Goal: Task Accomplishment & Management: Manage account settings

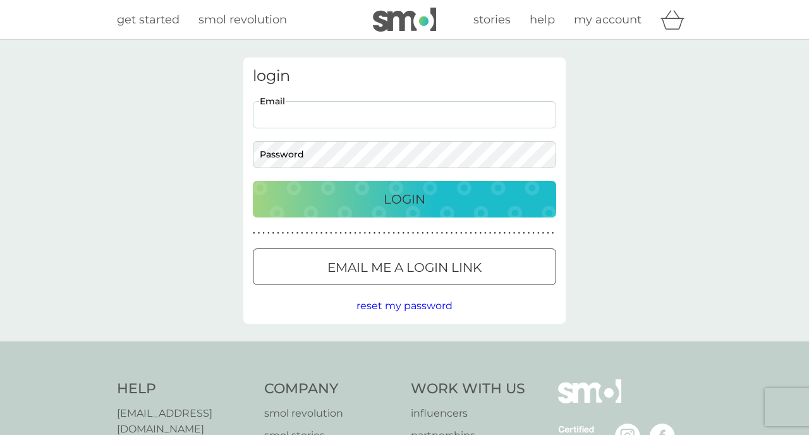
type input "[EMAIL_ADDRESS][DOMAIN_NAME]"
click at [368, 200] on div "Login" at bounding box center [404, 199] width 278 height 20
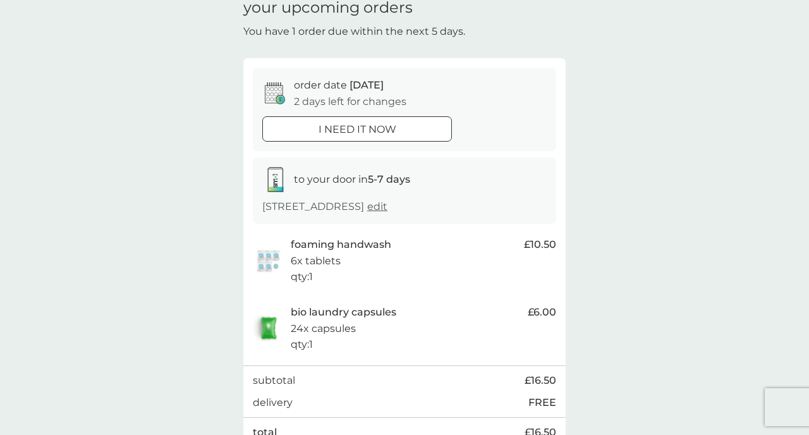
scroll to position [62, 0]
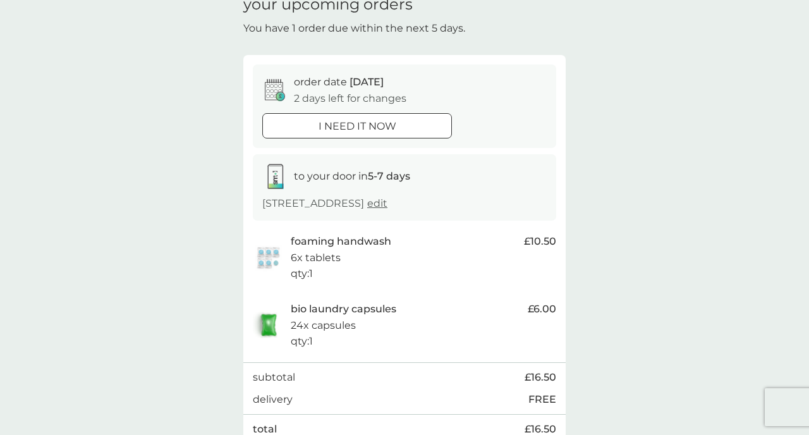
click at [387, 202] on span "edit" at bounding box center [377, 203] width 20 height 12
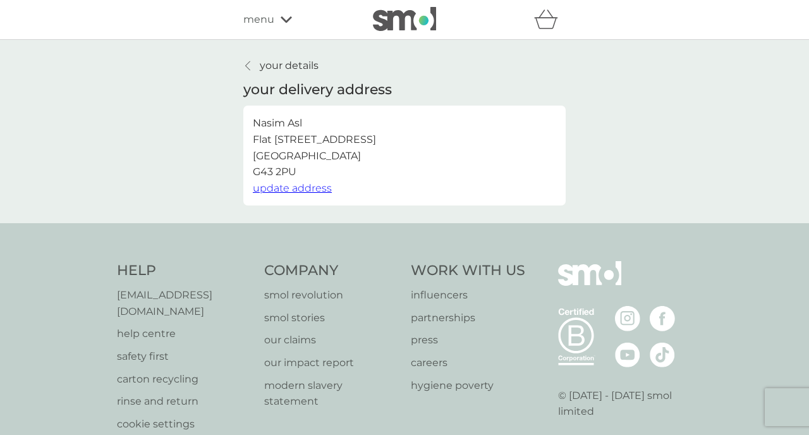
click at [247, 63] on icon at bounding box center [247, 66] width 5 height 10
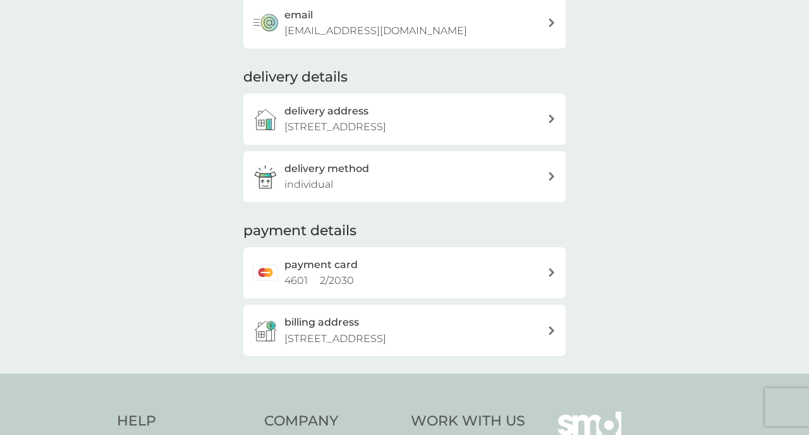
scroll to position [85, 0]
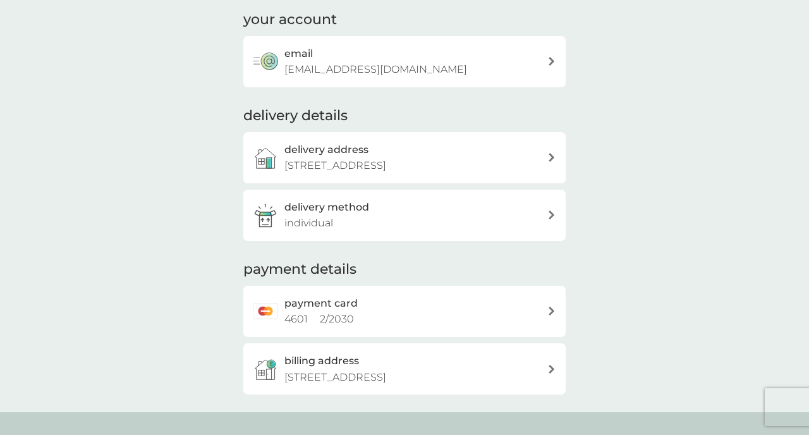
click at [366, 353] on div "billing address 3-2 551 Duke Street, Dennistoun, GLASGOW, G31 1DL" at bounding box center [415, 369] width 263 height 32
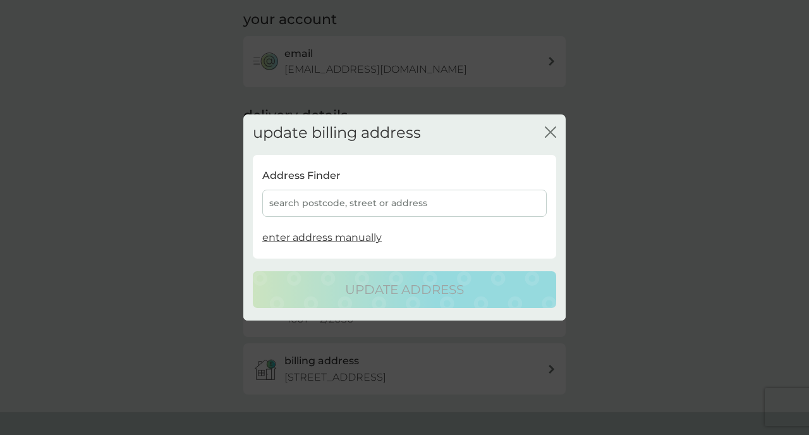
click at [358, 204] on div "search postcode, street or address" at bounding box center [404, 203] width 284 height 27
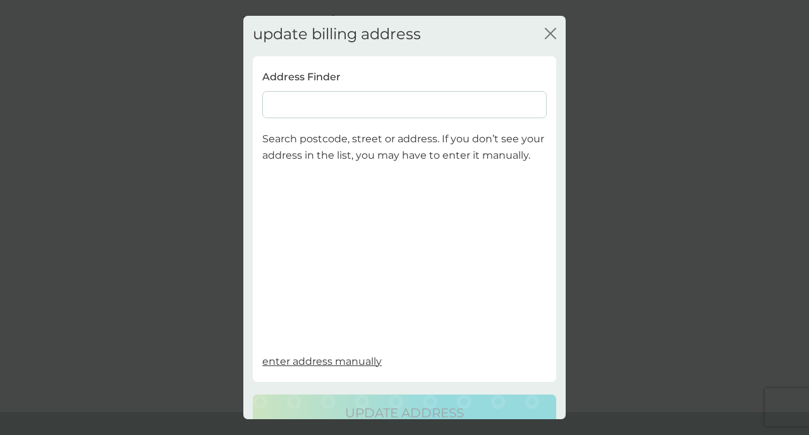
click at [337, 89] on div "Address Finder" at bounding box center [404, 94] width 284 height 50
click at [337, 97] on input at bounding box center [404, 104] width 284 height 27
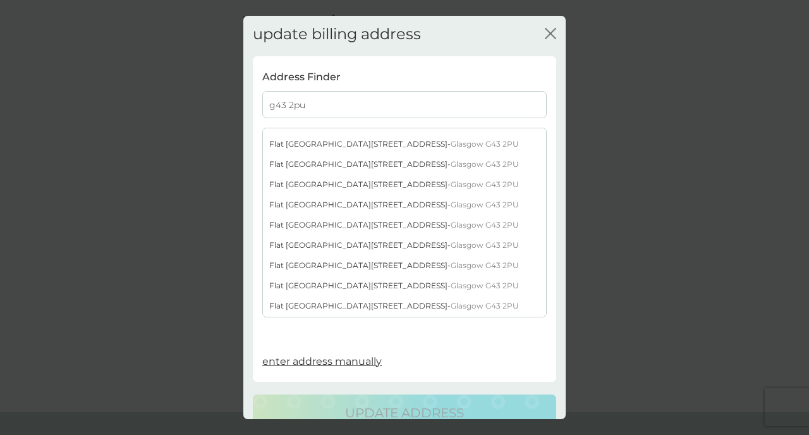
scroll to position [274, 0]
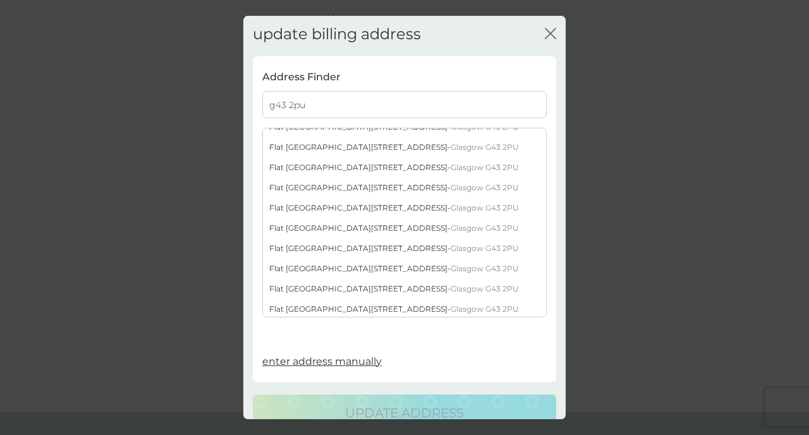
type input "g43 2pu"
click at [302, 172] on div "Flat 23 700 Hillpark Drive - Glasgow G43 2PU" at bounding box center [404, 167] width 283 height 20
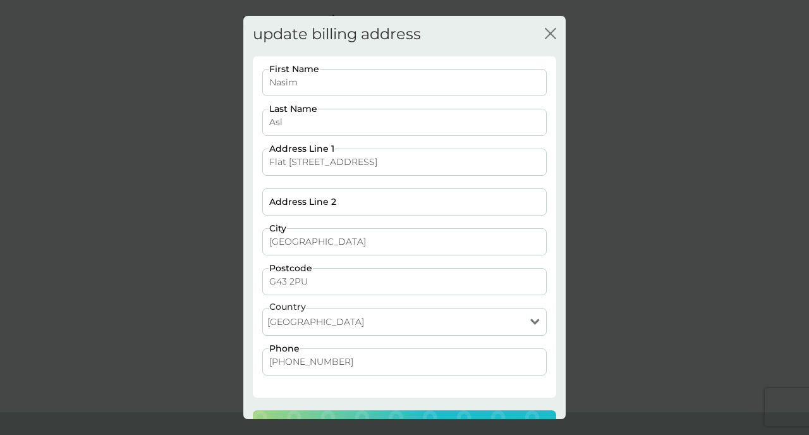
scroll to position [40, 0]
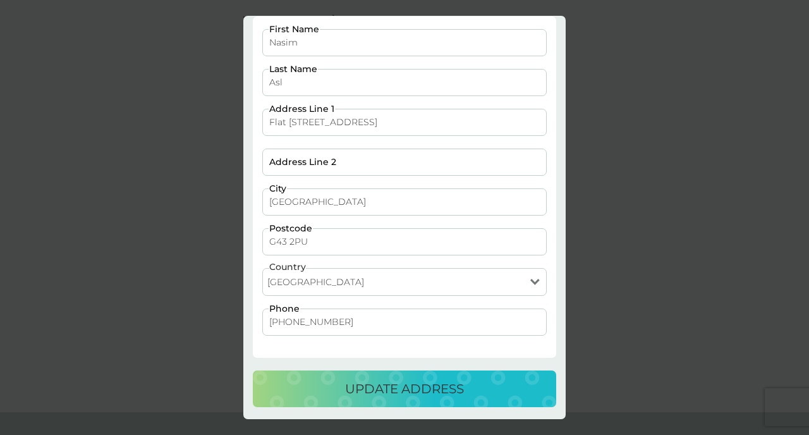
click at [341, 377] on button "update address" at bounding box center [404, 388] width 303 height 37
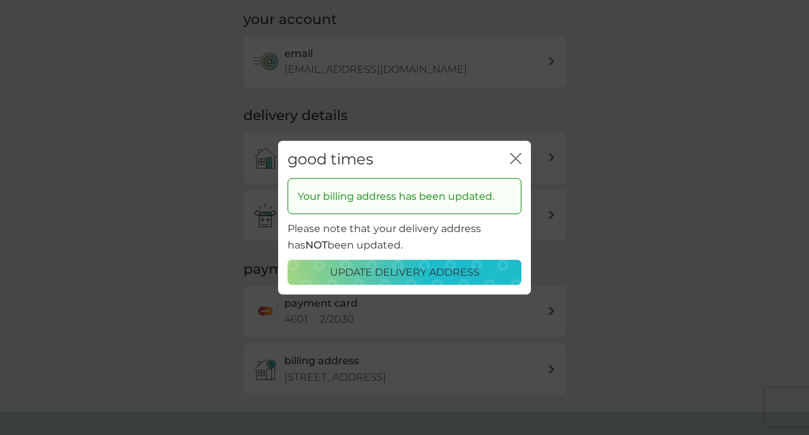
click at [394, 281] on button "update delivery address" at bounding box center [405, 271] width 234 height 25
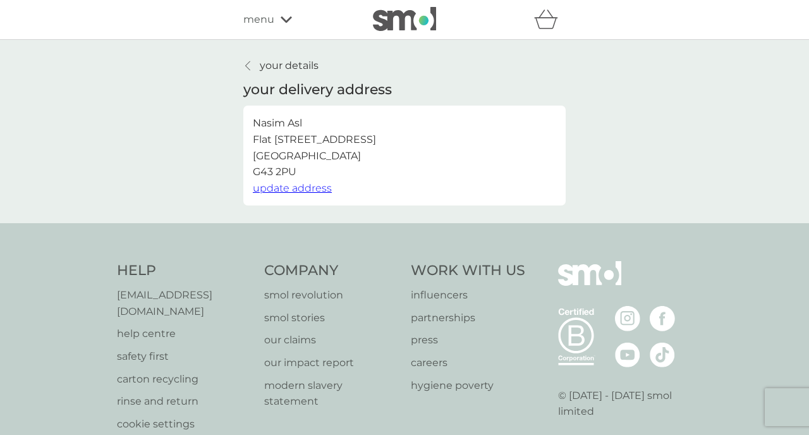
click at [247, 67] on icon at bounding box center [247, 66] width 5 height 10
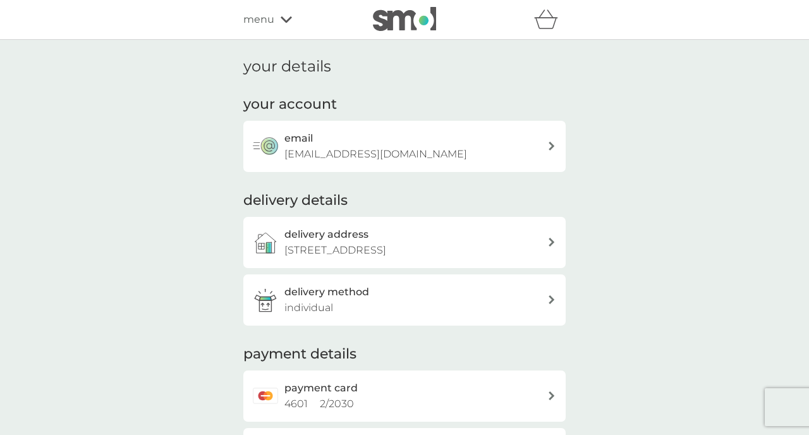
click at [272, 20] on span "menu" at bounding box center [258, 19] width 31 height 16
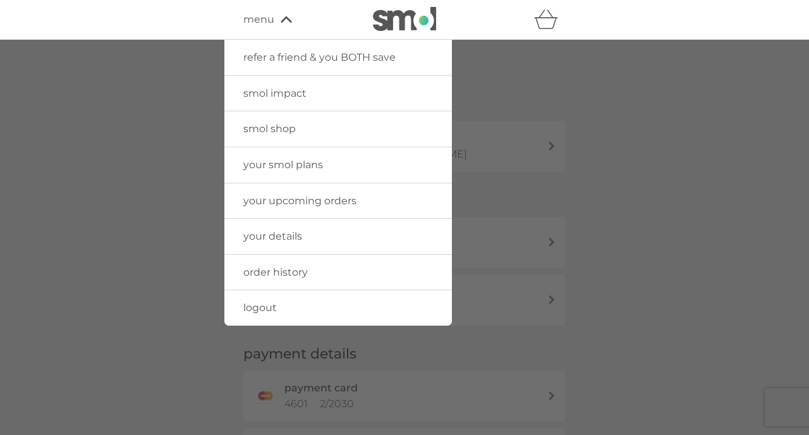
click at [284, 271] on span "order history" at bounding box center [275, 272] width 64 height 12
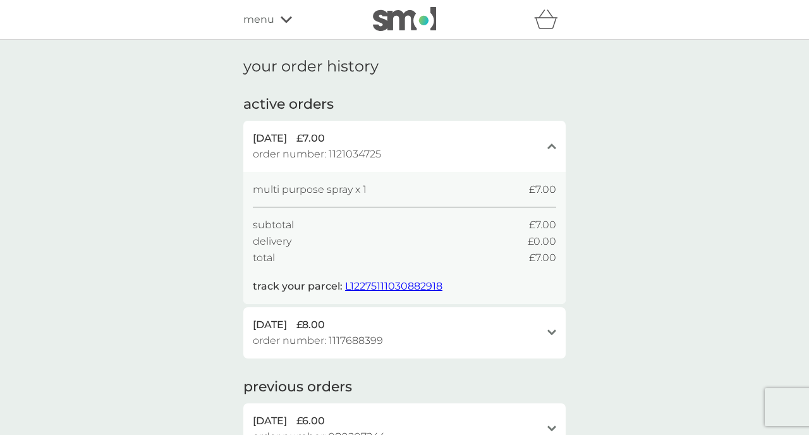
click at [265, 23] on span "menu" at bounding box center [258, 19] width 31 height 16
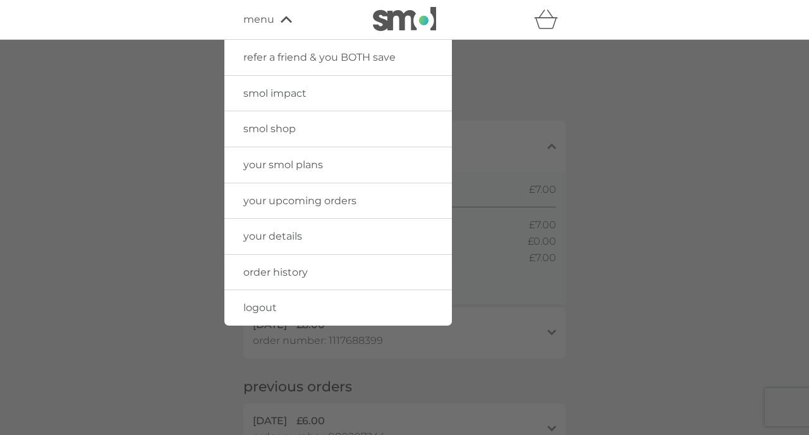
click at [281, 192] on link "your upcoming orders" at bounding box center [338, 200] width 228 height 35
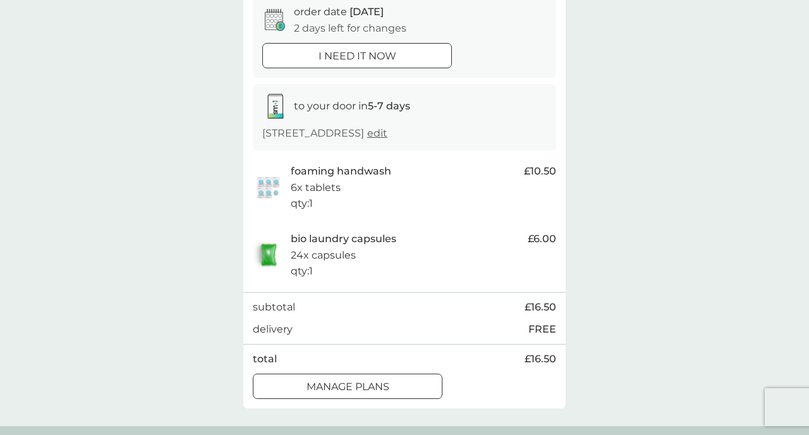
scroll to position [148, 0]
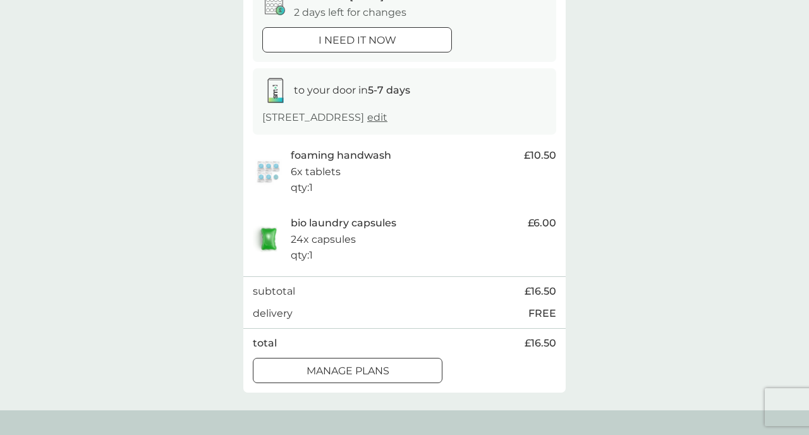
click at [328, 360] on button "manage plans" at bounding box center [348, 370] width 190 height 25
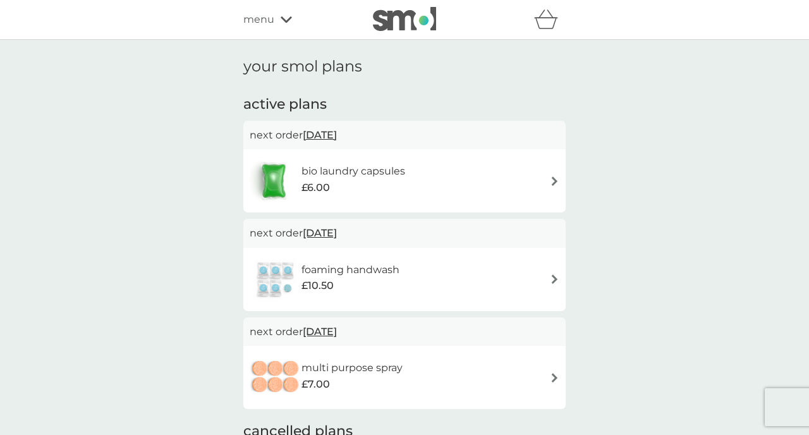
click at [402, 255] on div "foaming handwash £10.50" at bounding box center [404, 279] width 322 height 63
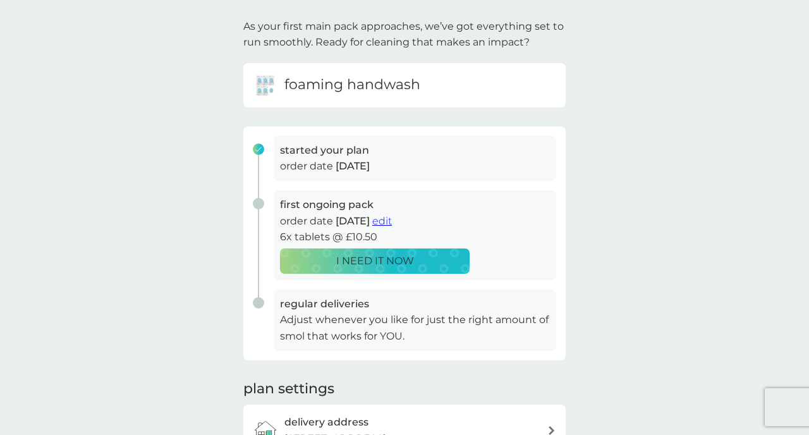
scroll to position [83, 0]
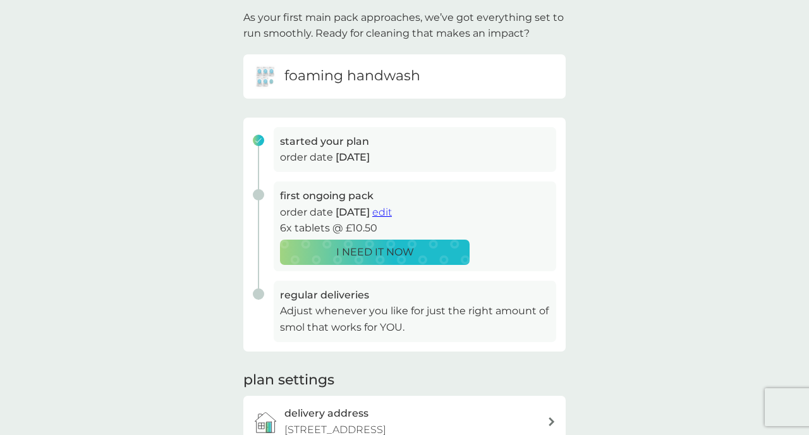
click at [392, 212] on span "edit" at bounding box center [382, 212] width 20 height 12
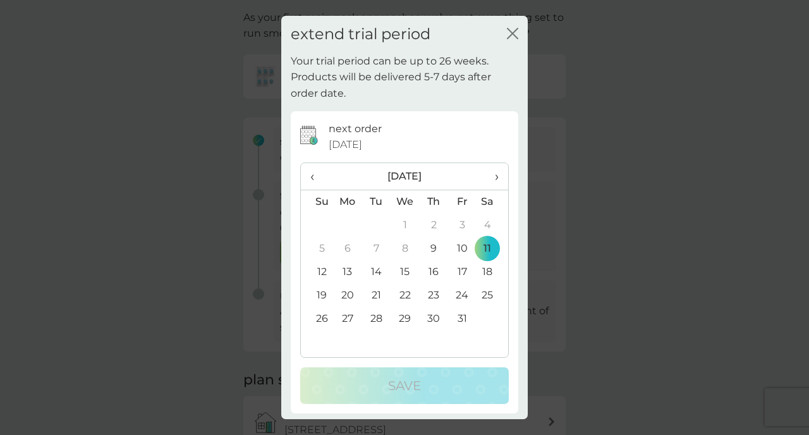
click at [494, 180] on span "›" at bounding box center [492, 176] width 13 height 27
click at [454, 250] on td "7" at bounding box center [462, 248] width 28 height 23
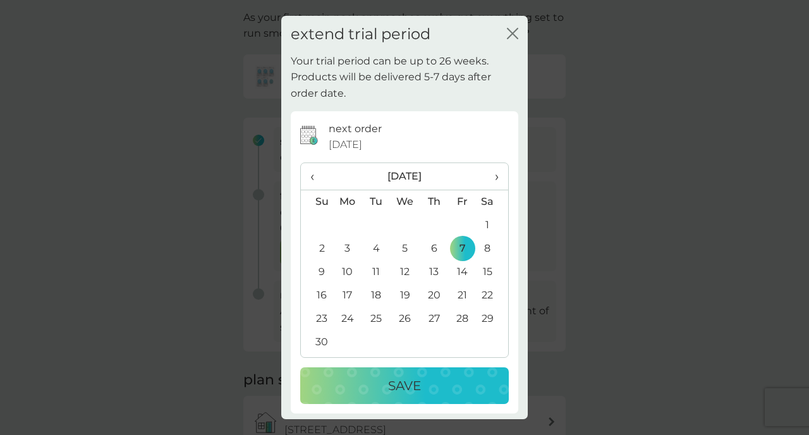
click at [395, 386] on p "Save" at bounding box center [404, 385] width 33 height 20
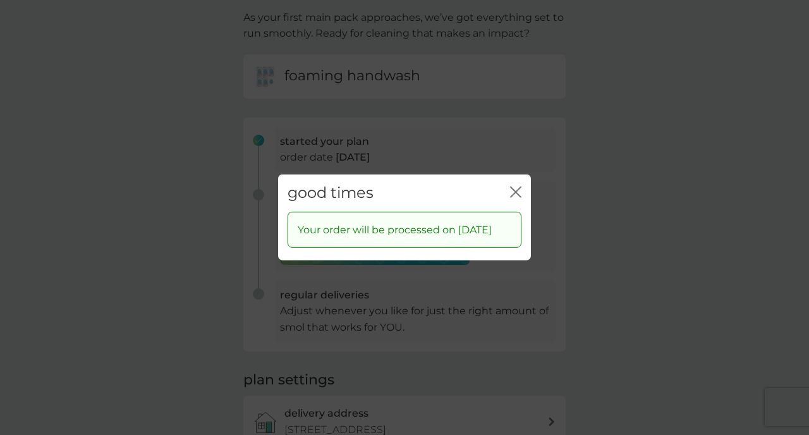
click at [514, 187] on icon "close" at bounding box center [513, 192] width 5 height 10
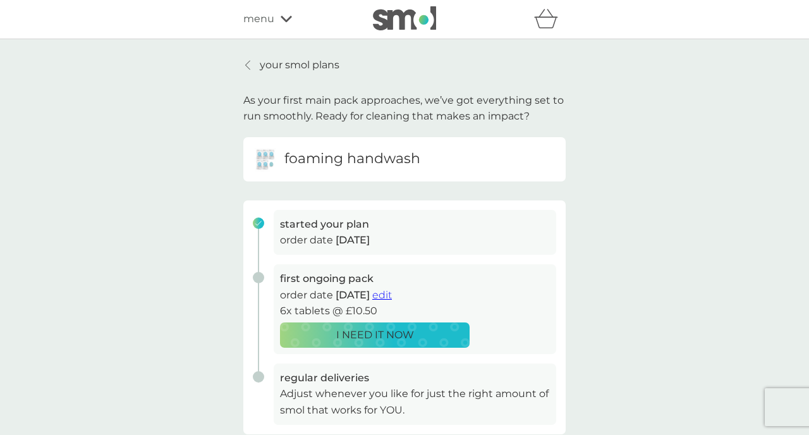
scroll to position [0, 0]
click at [266, 71] on p "your smol plans" at bounding box center [300, 66] width 80 height 16
